Goal: Find specific page/section: Find specific page/section

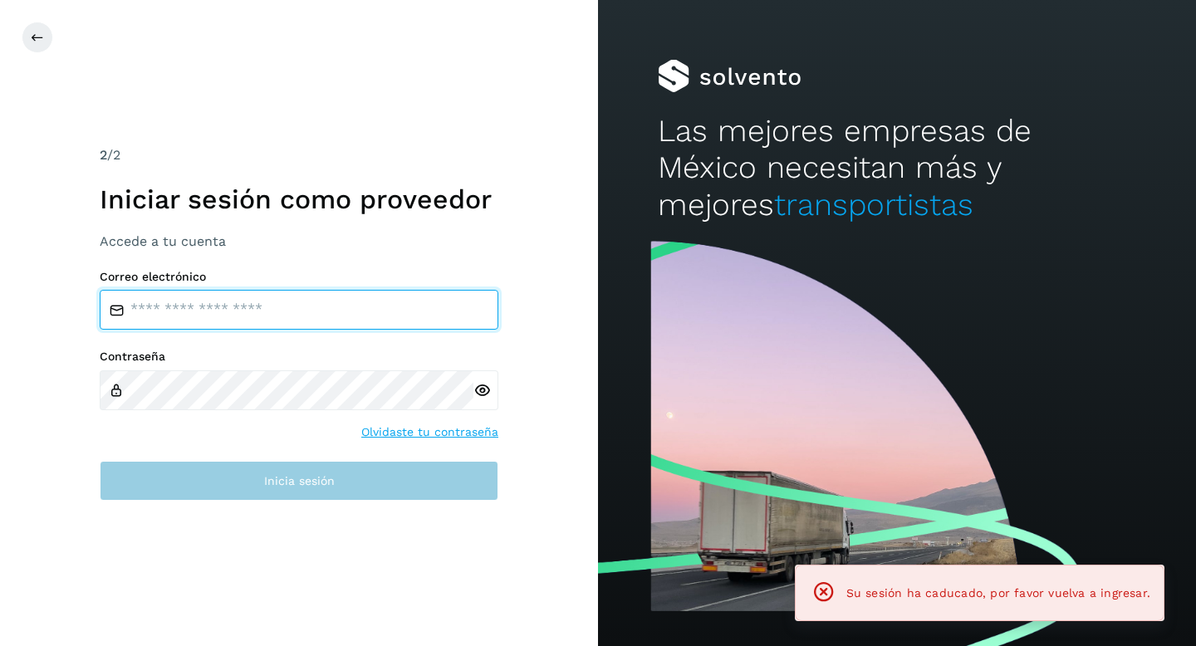
type input "**********"
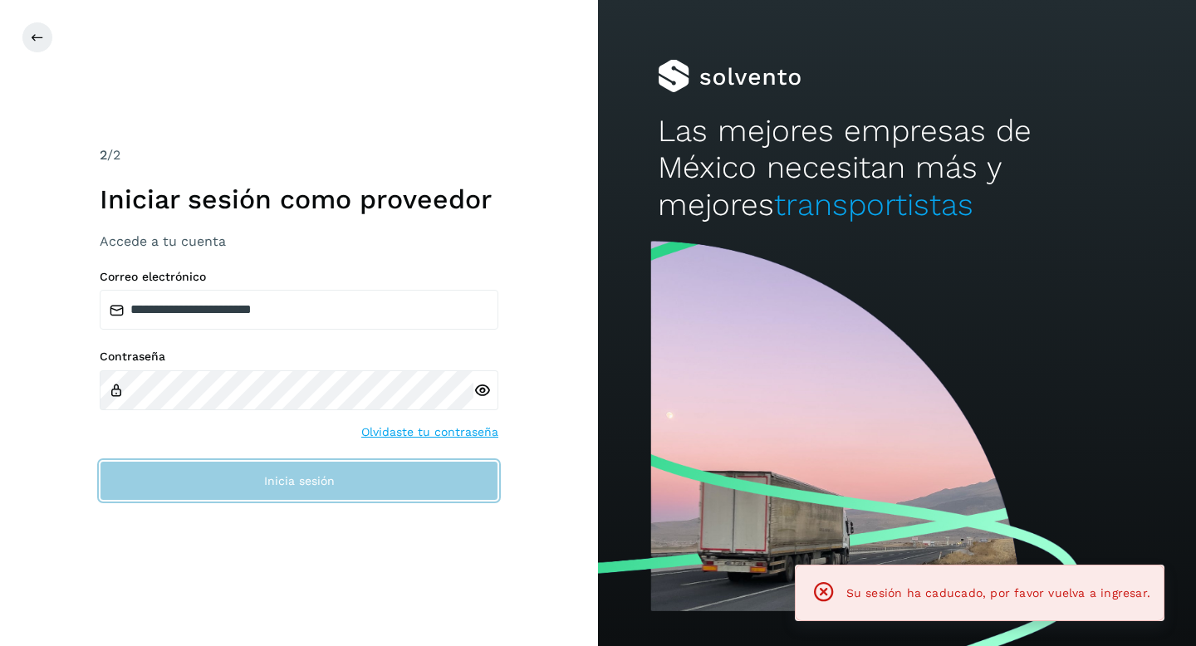
click at [259, 470] on button "Inicia sesión" at bounding box center [299, 481] width 399 height 40
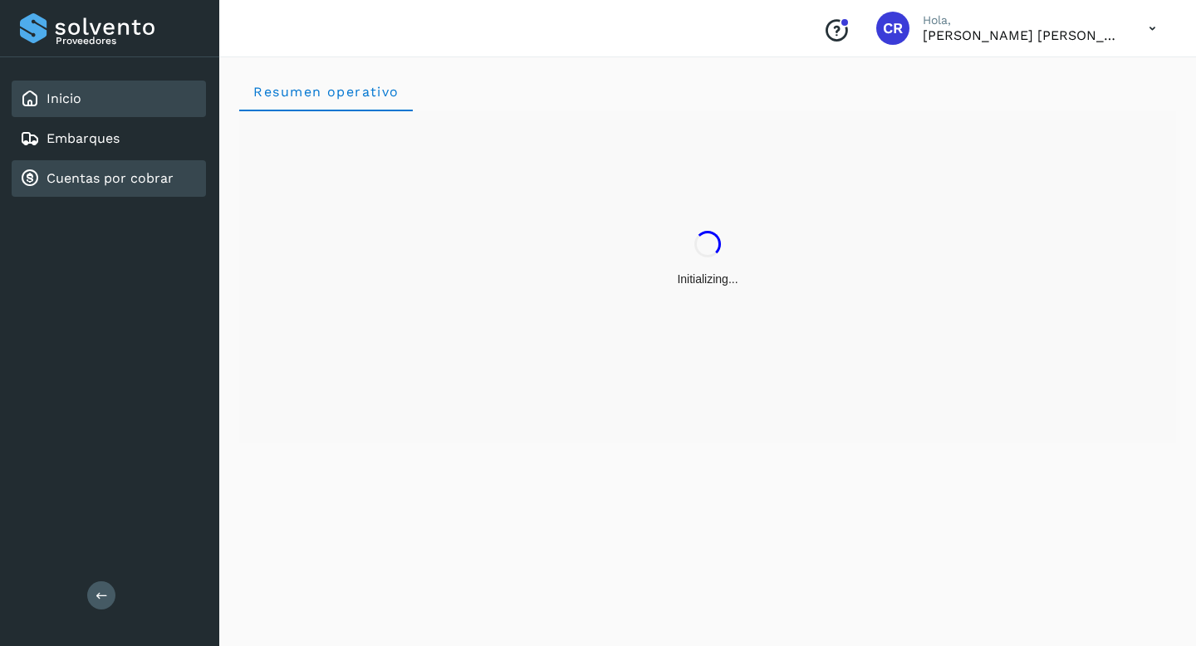
click at [125, 168] on div "Cuentas por cobrar" at bounding box center [109, 178] width 194 height 37
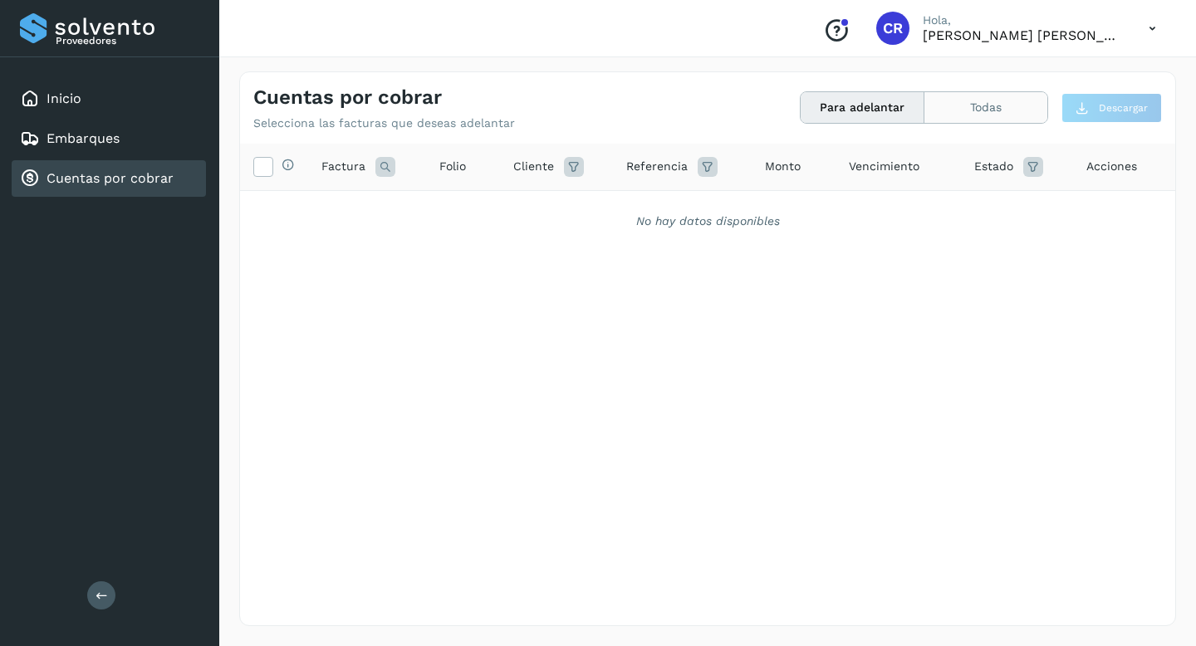
click at [959, 108] on button "Todas" at bounding box center [986, 107] width 123 height 31
